Goal: Task Accomplishment & Management: Use online tool/utility

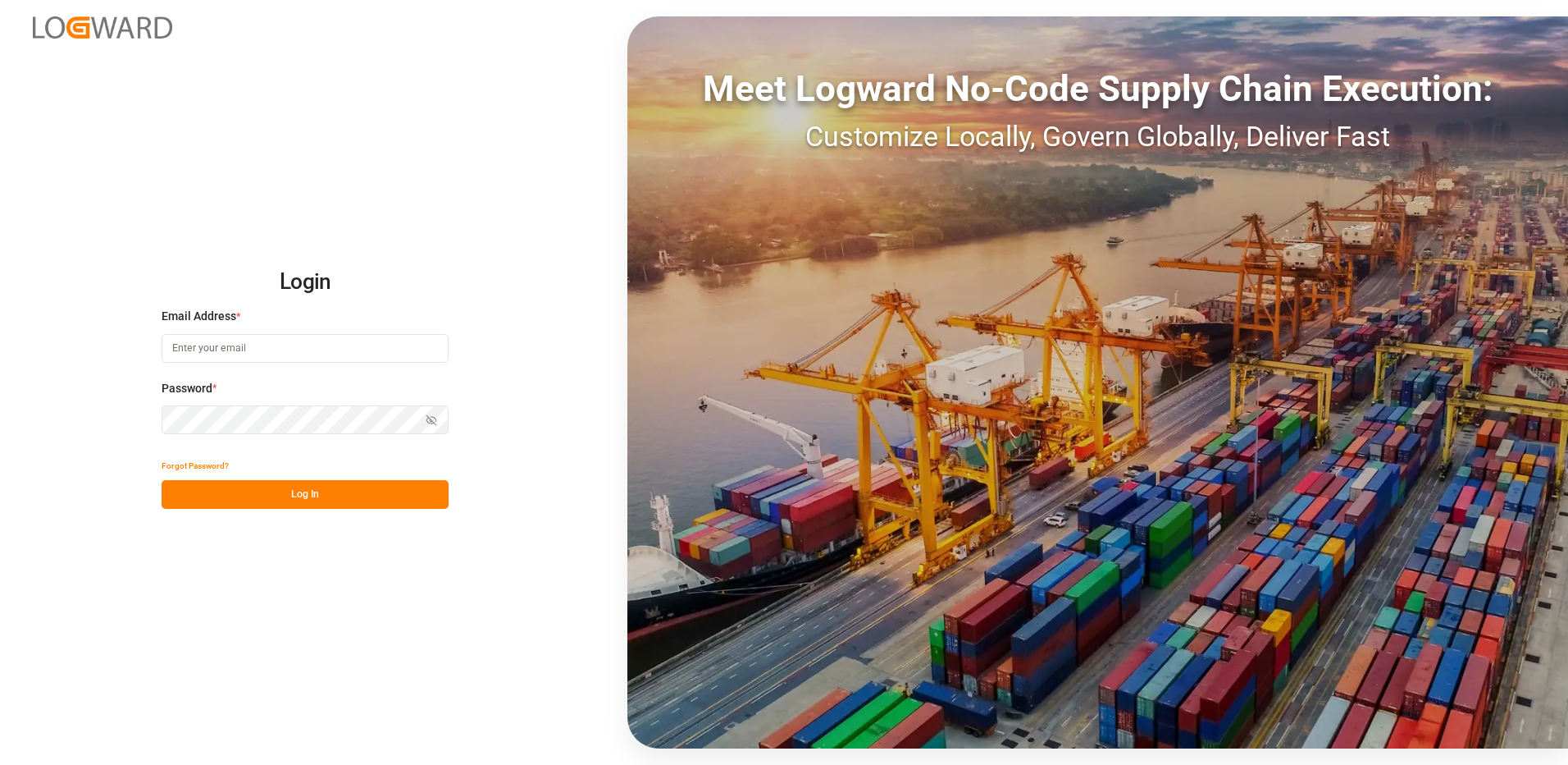
type input "[EMAIL_ADDRESS][DOMAIN_NAME]"
click at [272, 499] on button "Log In" at bounding box center [305, 494] width 287 height 29
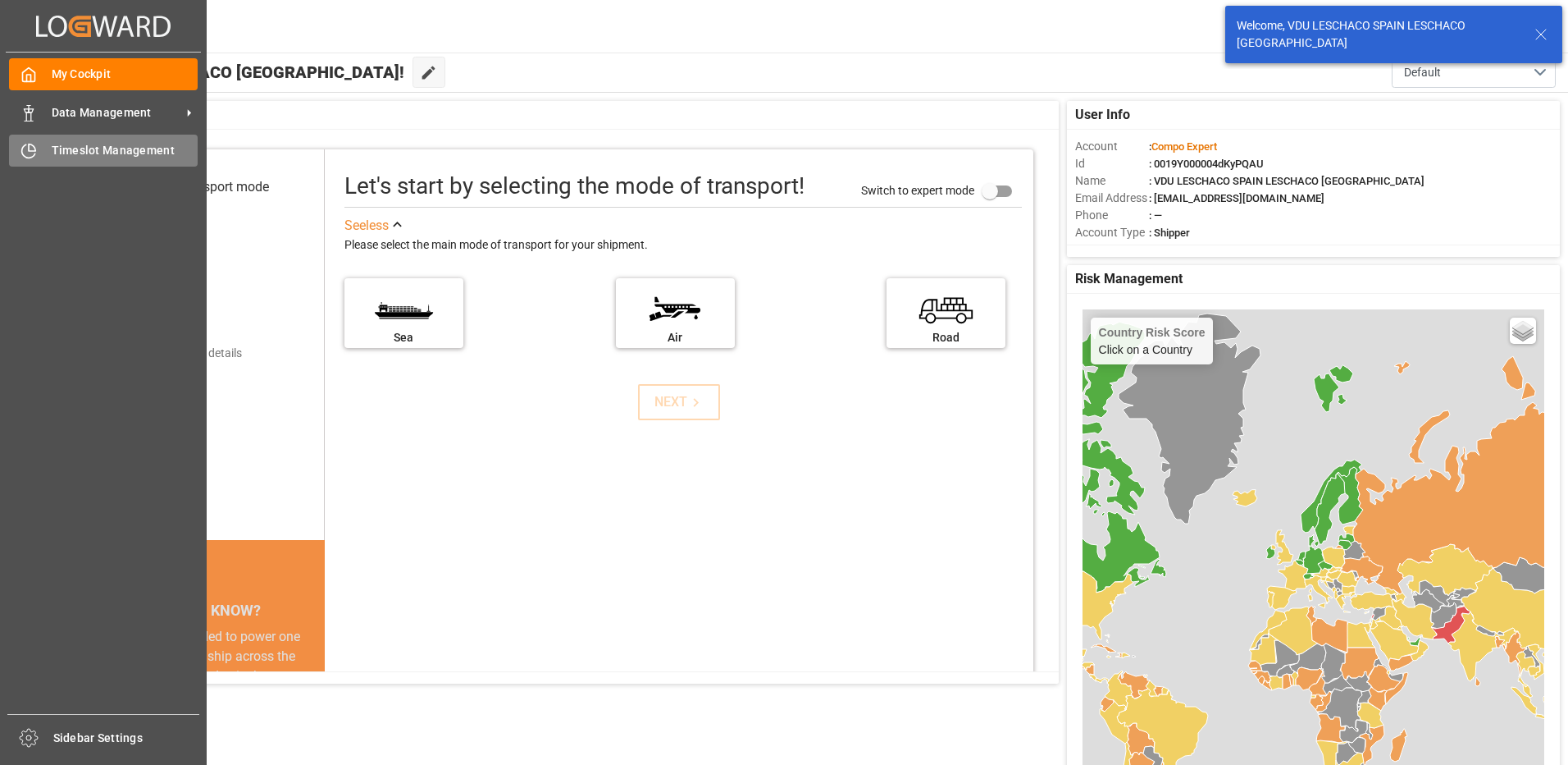
click at [34, 151] on icon at bounding box center [32, 147] width 7 height 7
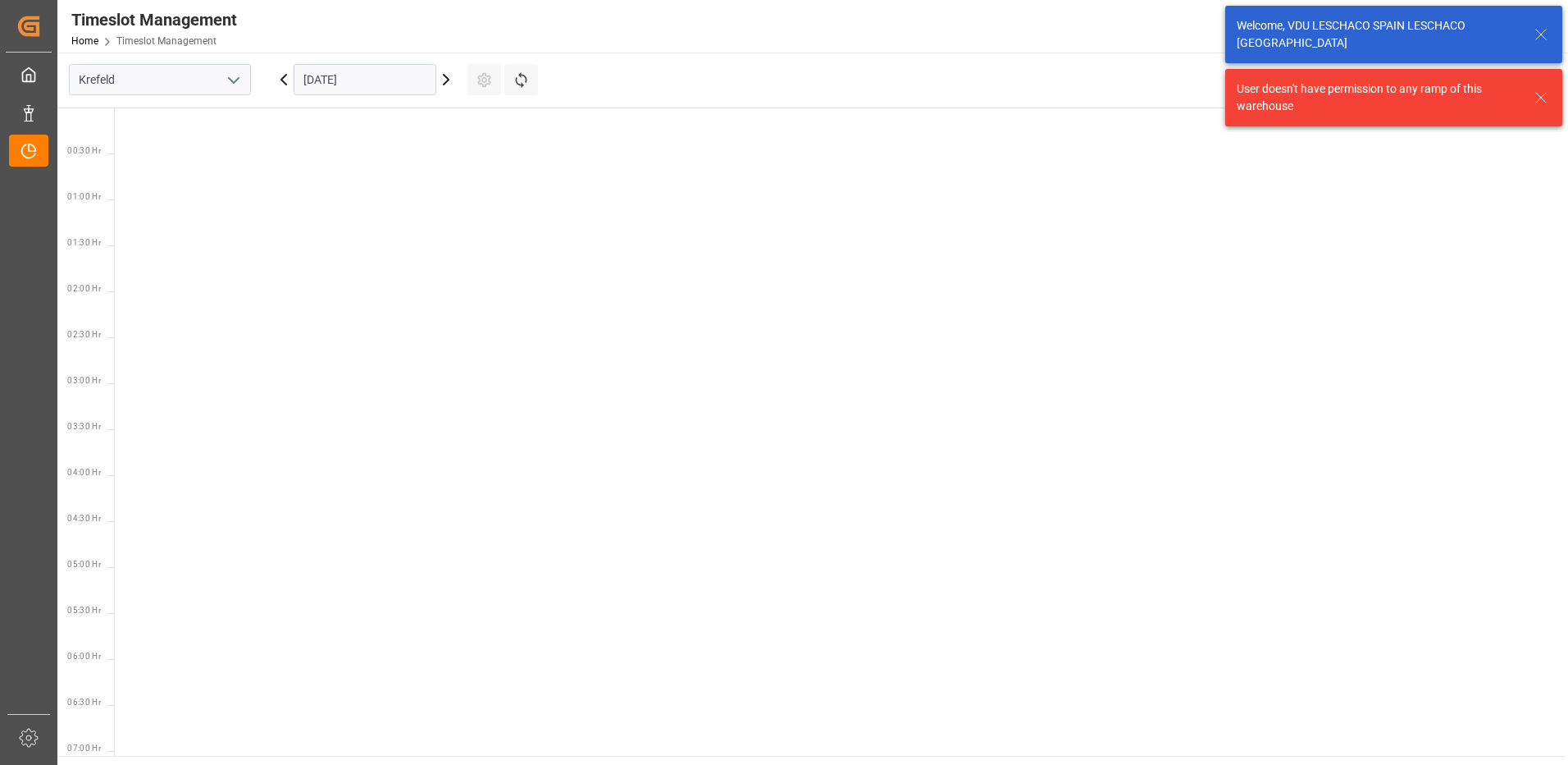
scroll to position [942, 0]
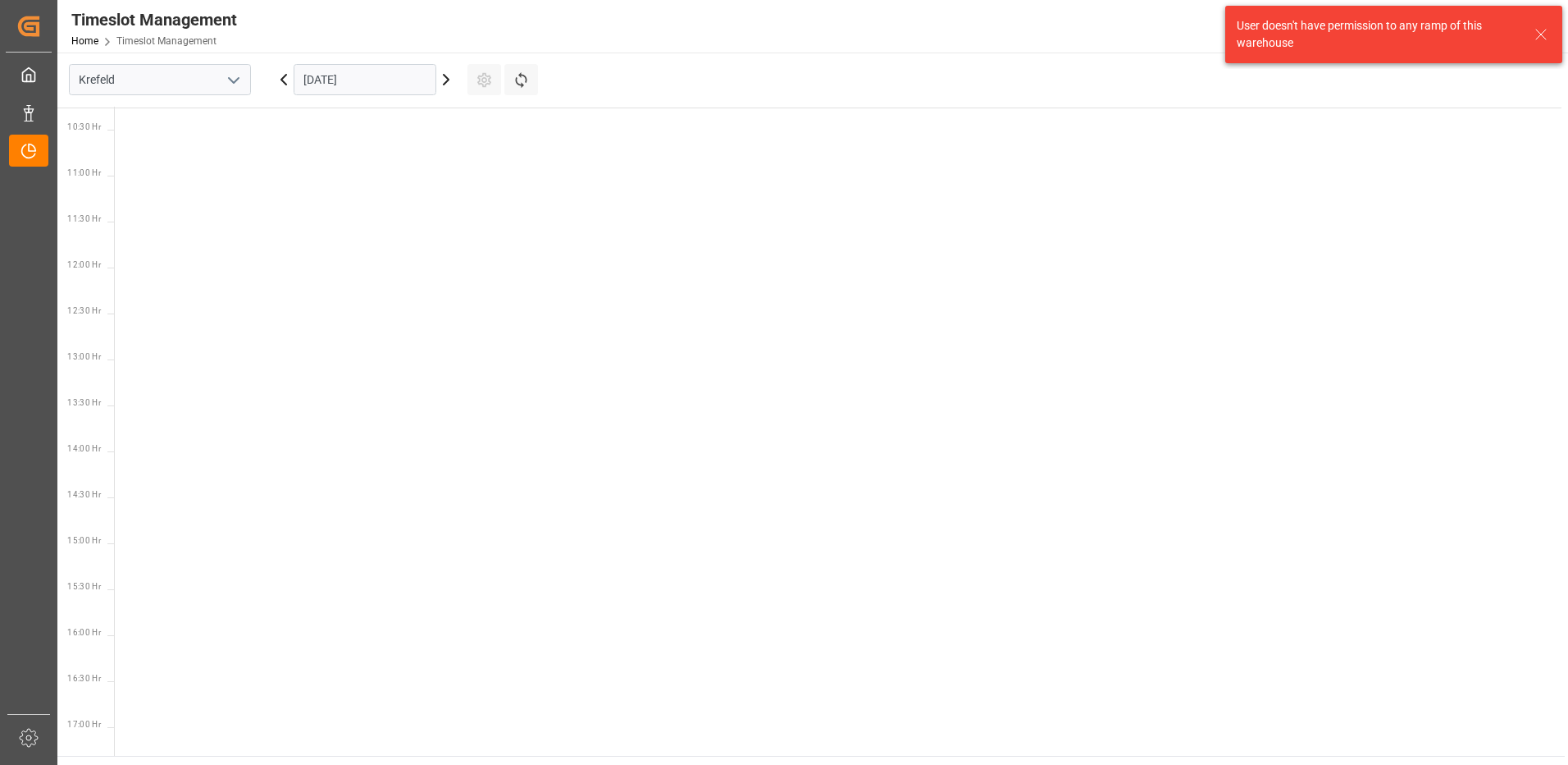
click at [243, 83] on button "open menu" at bounding box center [233, 80] width 24 height 25
click at [135, 183] on div "La Vall d [PERSON_NAME]" at bounding box center [160, 190] width 180 height 37
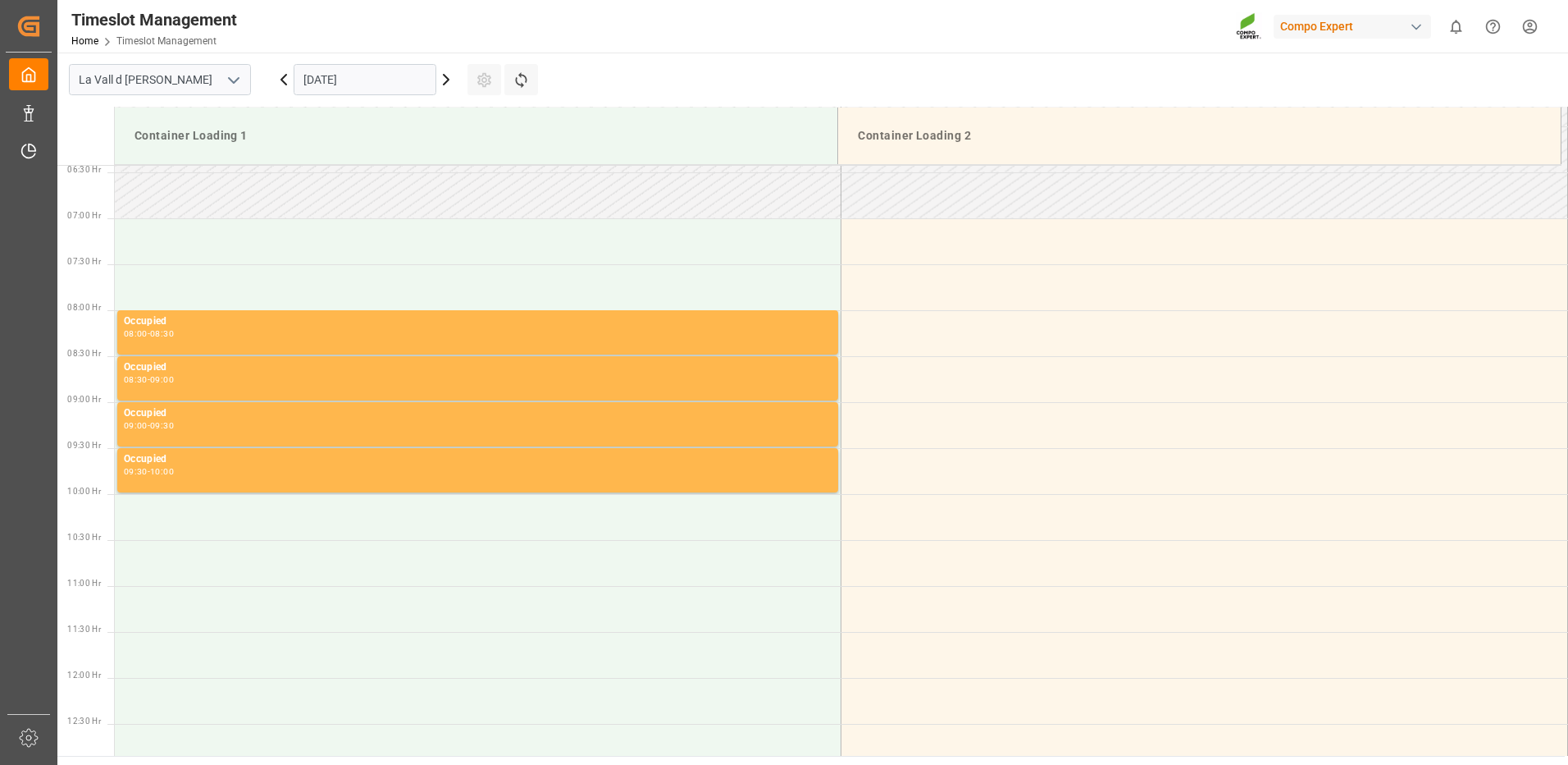
scroll to position [836, 0]
